Goal: Information Seeking & Learning: Learn about a topic

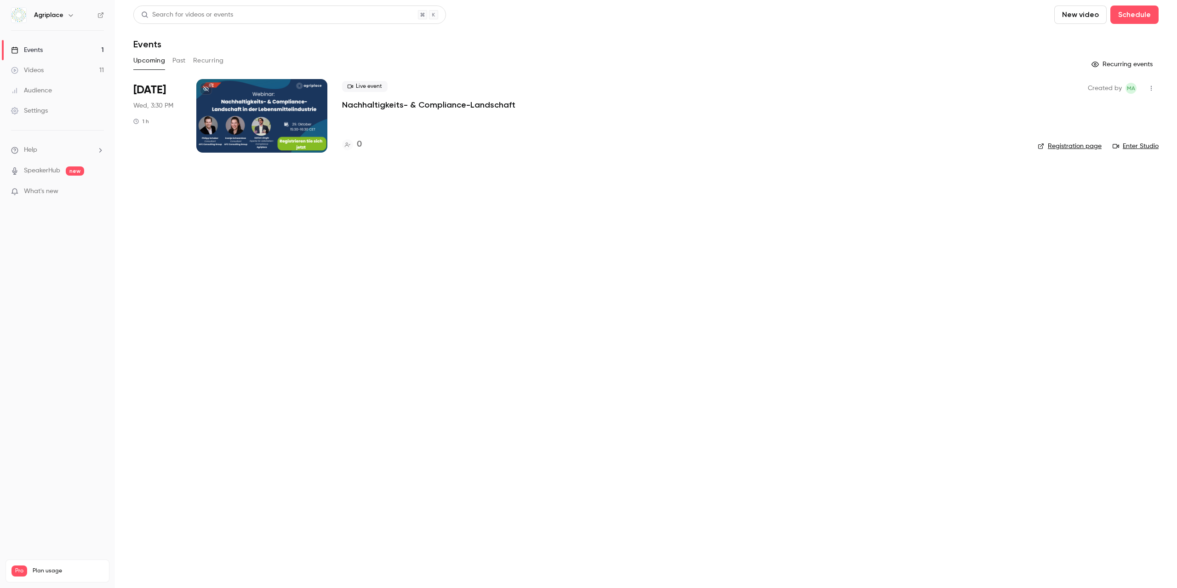
click at [183, 59] on button "Past" at bounding box center [178, 60] width 13 height 15
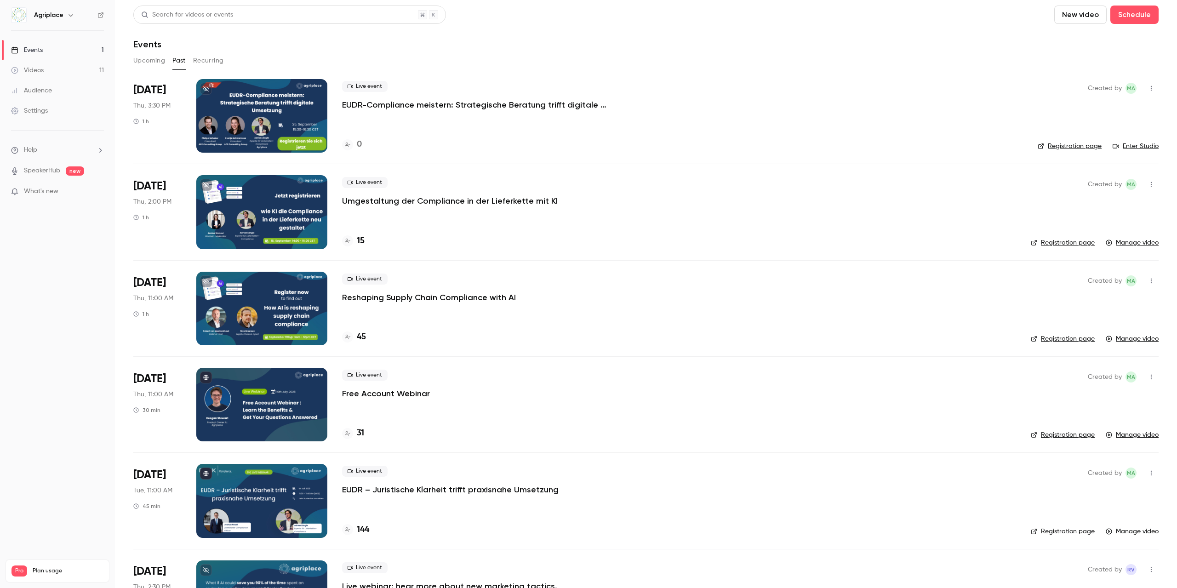
click at [1148, 183] on button "button" at bounding box center [1151, 184] width 15 height 15
click at [1001, 196] on div at bounding box center [588, 294] width 1177 height 588
click at [1143, 245] on link "Manage video" at bounding box center [1132, 242] width 53 height 9
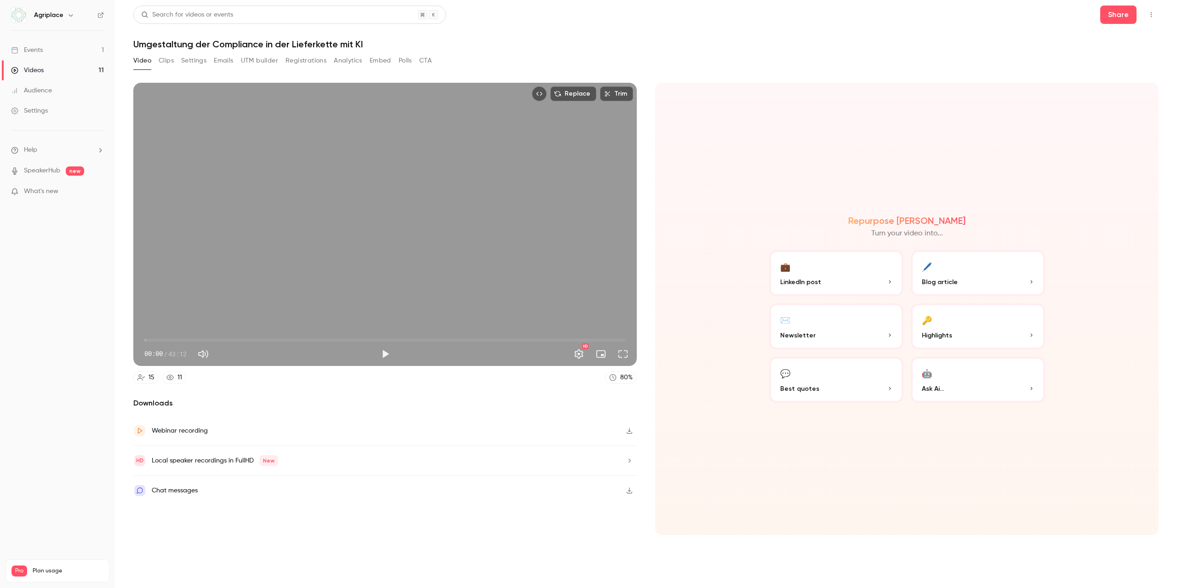
click at [632, 429] on icon "button" at bounding box center [629, 431] width 7 height 6
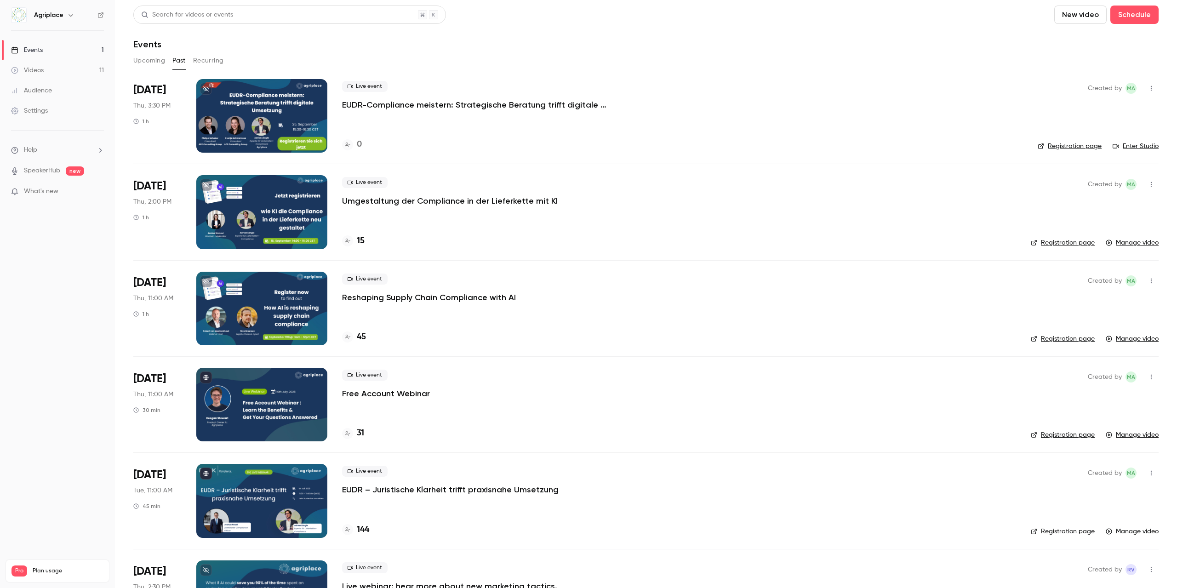
click at [1127, 337] on link "Manage video" at bounding box center [1132, 338] width 53 height 9
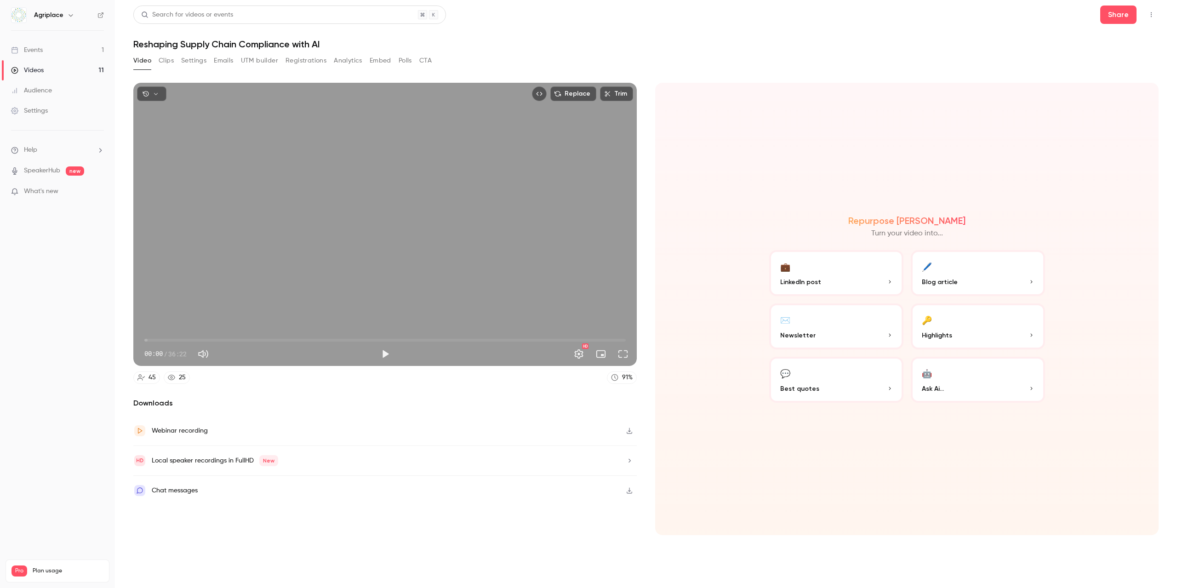
click at [633, 431] on icon "button" at bounding box center [629, 431] width 7 height 6
click at [709, 43] on h1 "Reshaping Supply Chain Compliance with AI" at bounding box center [645, 44] width 1025 height 11
